Goal: Find specific page/section: Find specific page/section

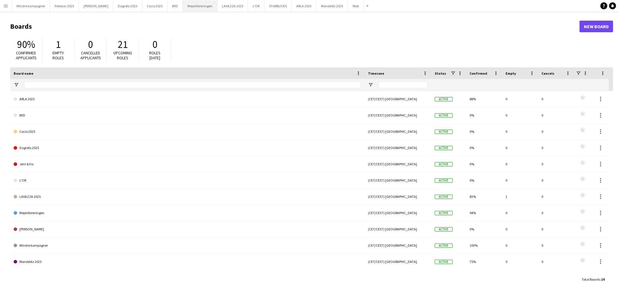
click at [184, 7] on button "Mejeriforeningen Close" at bounding box center [200, 5] width 35 height 11
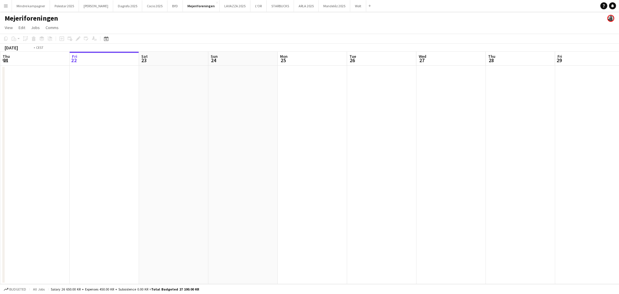
drag, startPoint x: 465, startPoint y: 183, endPoint x: 271, endPoint y: 167, distance: 195.4
click at [141, 175] on app-calendar-viewport "Tue 19 Wed 20 Thu 21 Fri 22 Sat 23 Sun 24 Mon 25 Tue 26 Wed 27 Thu 28 Fri 29 Sa…" at bounding box center [309, 168] width 619 height 232
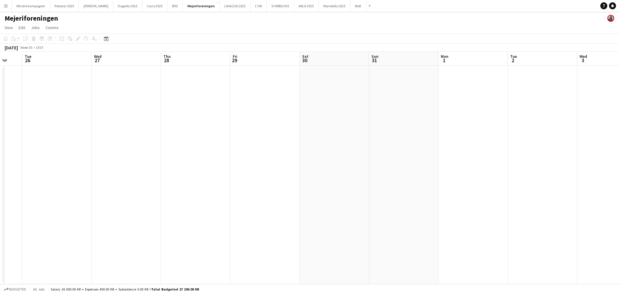
click at [201, 177] on app-calendar-viewport "Sat 23 Sun 24 Mon 25 Tue 26 Wed 27 Thu 28 Fri 29 Sat 30 Sun 31 Mon 1 Tue 2 Wed …" at bounding box center [309, 168] width 619 height 232
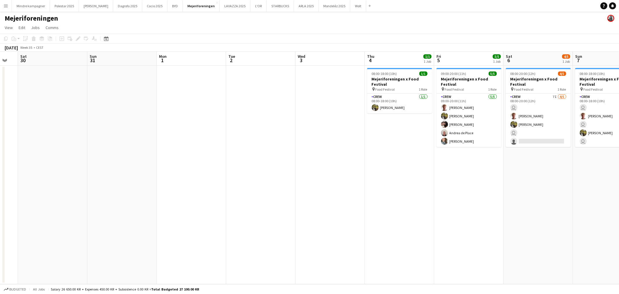
drag, startPoint x: 478, startPoint y: 183, endPoint x: 290, endPoint y: 182, distance: 188.6
click at [290, 182] on app-calendar-viewport "Wed 27 Thu 28 Fri 29 Sat 30 Sun 31 Mon 1 Tue 2 Wed 3 Thu 4 1/1 1 Job Fri 5 5/5 …" at bounding box center [309, 168] width 619 height 232
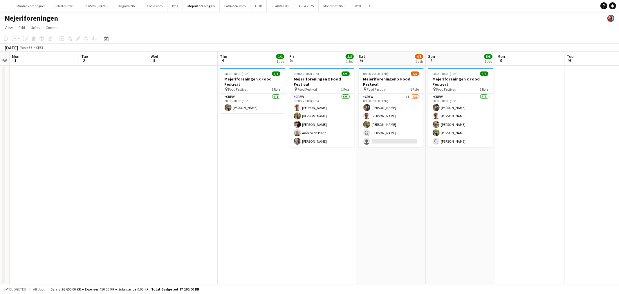
scroll to position [0, 177]
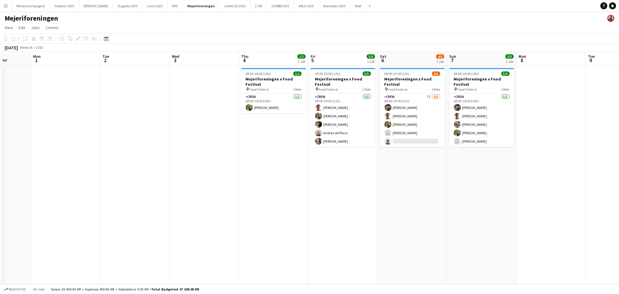
drag, startPoint x: 335, startPoint y: 182, endPoint x: 287, endPoint y: 190, distance: 48.8
click at [287, 190] on app-calendar-viewport "Fri 29 Sat 30 Sun 31 Mon 1 Tue 2 Wed 3 Thu 4 1/1 1 Job Fri 5 5/5 1 Job Sat 6 4/…" at bounding box center [309, 168] width 619 height 232
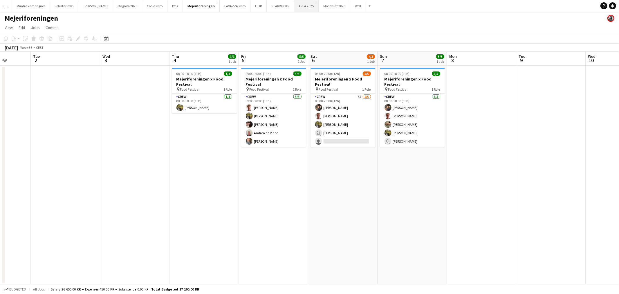
click at [294, 7] on button "ARLA 2025 Close" at bounding box center [306, 5] width 25 height 11
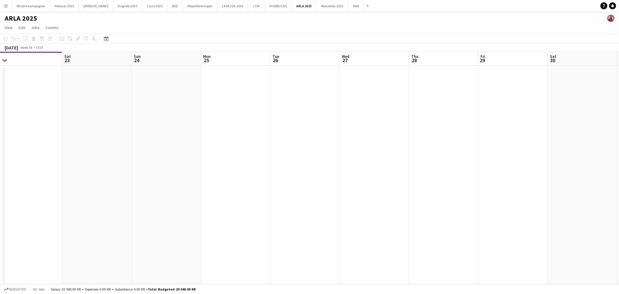
drag, startPoint x: 492, startPoint y: 161, endPoint x: 242, endPoint y: 157, distance: 249.8
click at [242, 157] on app-calendar-viewport "Tue 19 Wed 20 Thu 21 Fri 22 Sat 23 Sun 24 Mon 25 Tue 26 Wed 27 Thu 28 Fri 29 Sa…" at bounding box center [309, 168] width 619 height 232
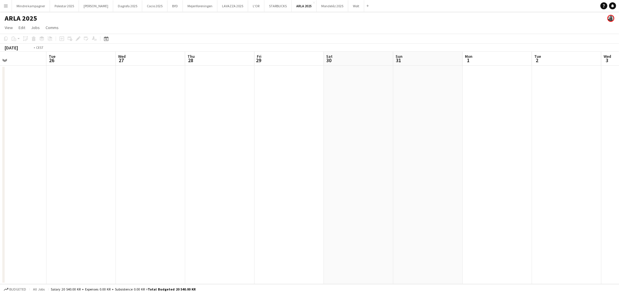
drag, startPoint x: 464, startPoint y: 176, endPoint x: 309, endPoint y: 167, distance: 155.5
click at [225, 166] on app-calendar-viewport "Fri 22 Sat 23 Sun 24 Mon 25 Tue 26 Wed 27 Thu 28 Fri 29 Sat 30 Sun 31 Mon 1 Tue…" at bounding box center [309, 168] width 619 height 232
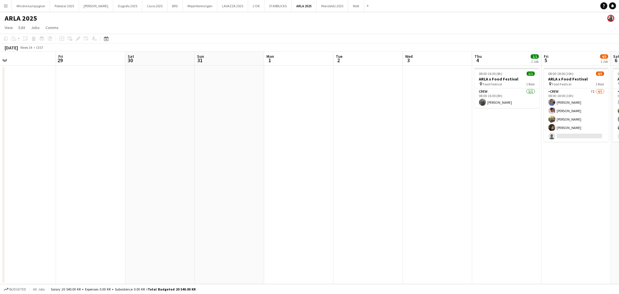
drag, startPoint x: 309, startPoint y: 185, endPoint x: 288, endPoint y: 181, distance: 21.5
click at [275, 182] on app-calendar-viewport "Mon 25 Tue 26 Wed 27 Thu 28 Fri 29 Sat 30 Sun 31 Mon 1 Tue 2 Wed 3 Thu 4 1/1 1 …" at bounding box center [309, 168] width 619 height 232
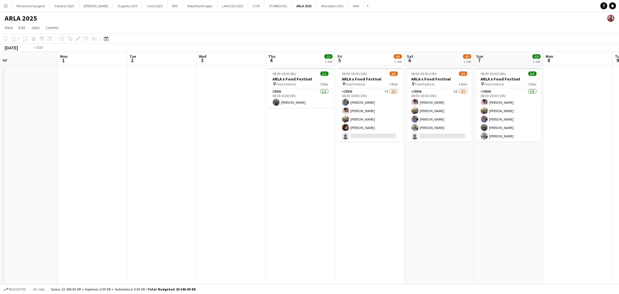
drag, startPoint x: 305, startPoint y: 185, endPoint x: 303, endPoint y: 184, distance: 2.9
click at [303, 184] on app-calendar-viewport "Thu 28 Fri 29 Sat 30 Sun 31 Mon 1 Tue 2 Wed 3 Thu 4 1/1 1 Job Fri 5 4/5 1 Job S…" at bounding box center [309, 168] width 619 height 232
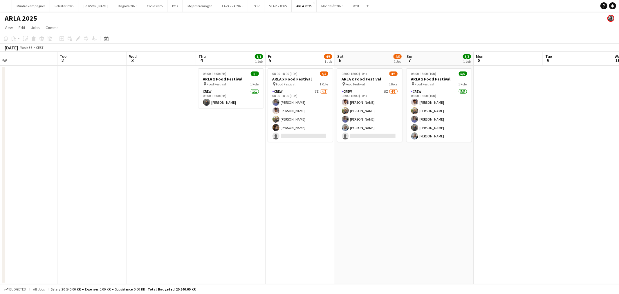
scroll to position [0, 229]
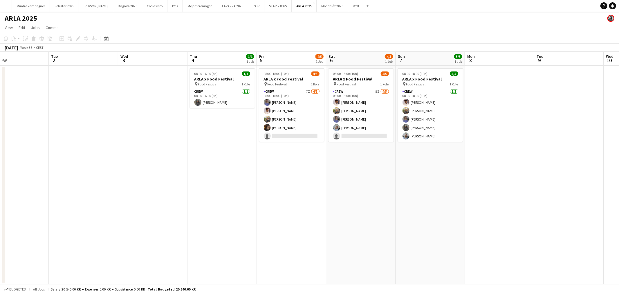
drag, startPoint x: 371, startPoint y: 178, endPoint x: 364, endPoint y: 181, distance: 8.5
click at [364, 181] on app-calendar-viewport "Fri 29 Sat 30 Sun 31 Mon 1 Tue 2 Wed 3 Thu 4 1/1 1 Job Fri 5 4/5 1 Job Sat 6 4/…" at bounding box center [309, 168] width 619 height 232
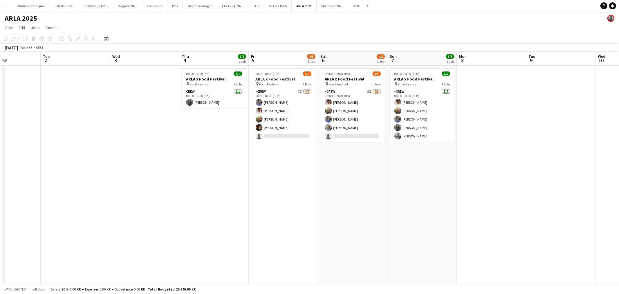
drag, startPoint x: 362, startPoint y: 180, endPoint x: 355, endPoint y: 181, distance: 7.0
click at [355, 181] on app-calendar-viewport "Fri 29 Sat 30 Sun 31 Mon 1 Tue 2 Wed 3 Thu 4 1/1 1 Job Fri 5 4/5 1 Job Sat 6 4/…" at bounding box center [309, 168] width 619 height 232
